Goal: Find contact information: Find contact information

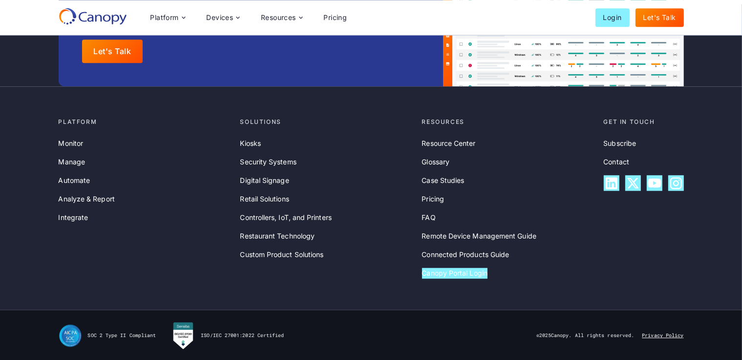
drag, startPoint x: 652, startPoint y: 332, endPoint x: 589, endPoint y: 261, distance: 94.8
click at [653, 333] on link "Privacy Policy" at bounding box center [663, 336] width 42 height 7
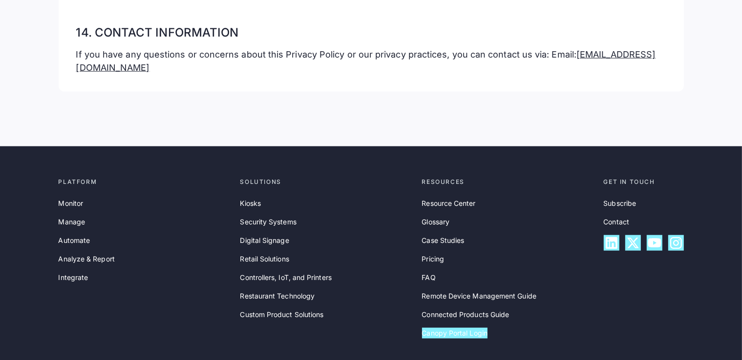
scroll to position [4668, 0]
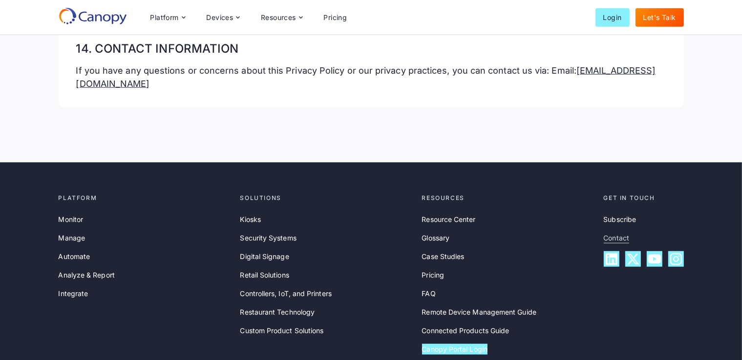
click at [617, 233] on link "Contact" at bounding box center [617, 238] width 26 height 11
click at [408, 163] on div "Platform Monitor Manage Automate Analyze & Report Integrate Solutions Kiosks Se…" at bounding box center [371, 275] width 742 height 224
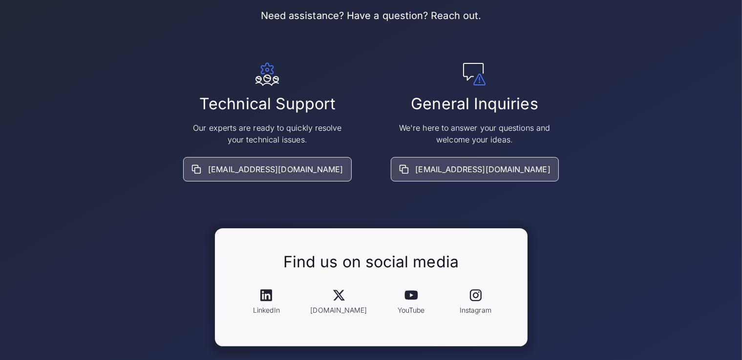
scroll to position [147, 0]
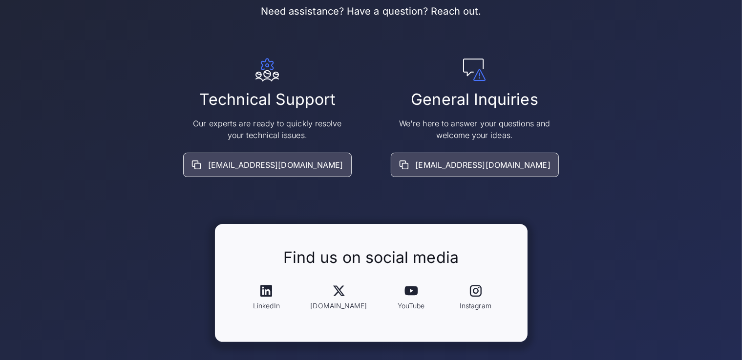
drag, startPoint x: 498, startPoint y: 142, endPoint x: 475, endPoint y: 188, distance: 51.3
click at [479, 190] on div "Contact us Need assistance? Have a question? Reach out. Technical Support Our e…" at bounding box center [371, 153] width 625 height 380
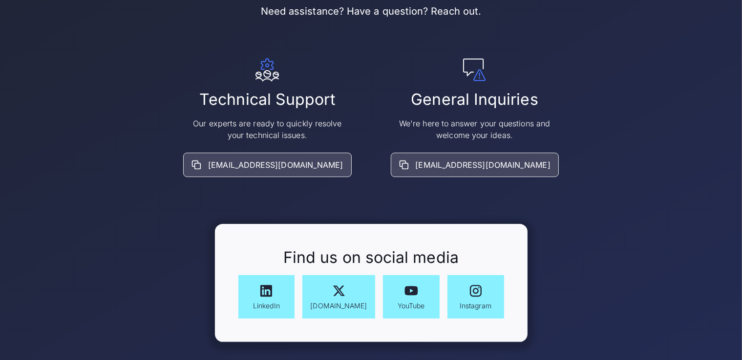
drag, startPoint x: 472, startPoint y: 164, endPoint x: 555, endPoint y: 212, distance: 96.1
click at [558, 215] on div "Contact us Need assistance? Have a question? Reach out. Technical Support Our e…" at bounding box center [371, 153] width 625 height 380
drag, startPoint x: 516, startPoint y: 167, endPoint x: 430, endPoint y: 183, distance: 87.9
click at [430, 183] on div "Contact us Need assistance? Have a question? Reach out. Technical Support Our e…" at bounding box center [371, 153] width 625 height 380
copy div "info@goCanopy.com"
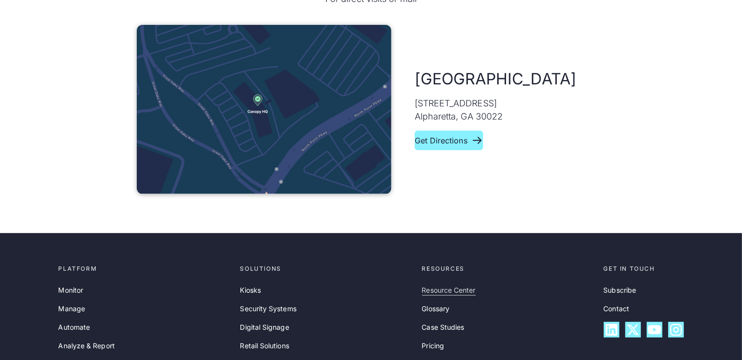
scroll to position [530, 0]
